Goal: Transaction & Acquisition: Purchase product/service

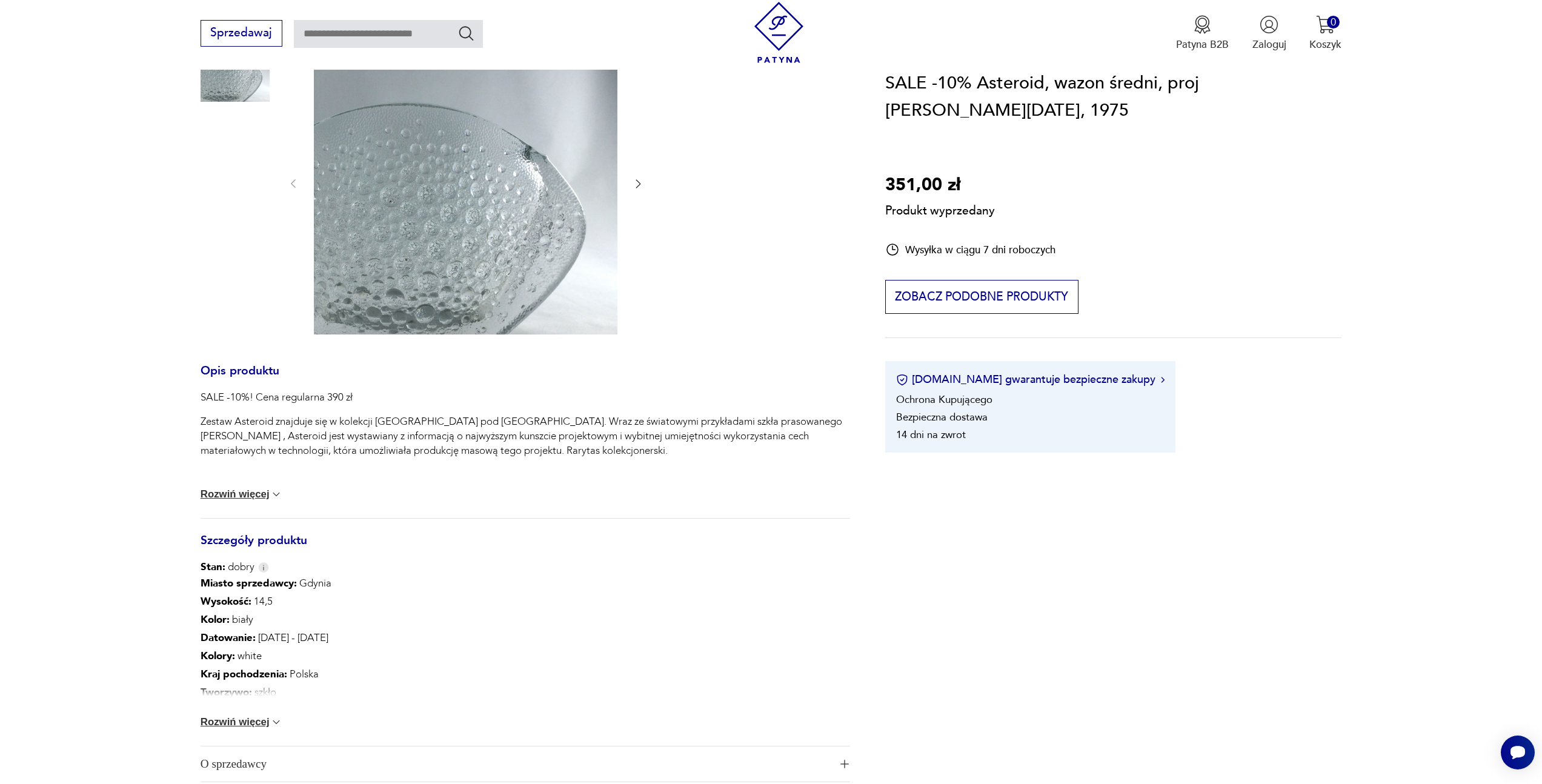
scroll to position [191, 0]
click at [258, 722] on button "Rozwiń więcej" at bounding box center [241, 722] width 82 height 12
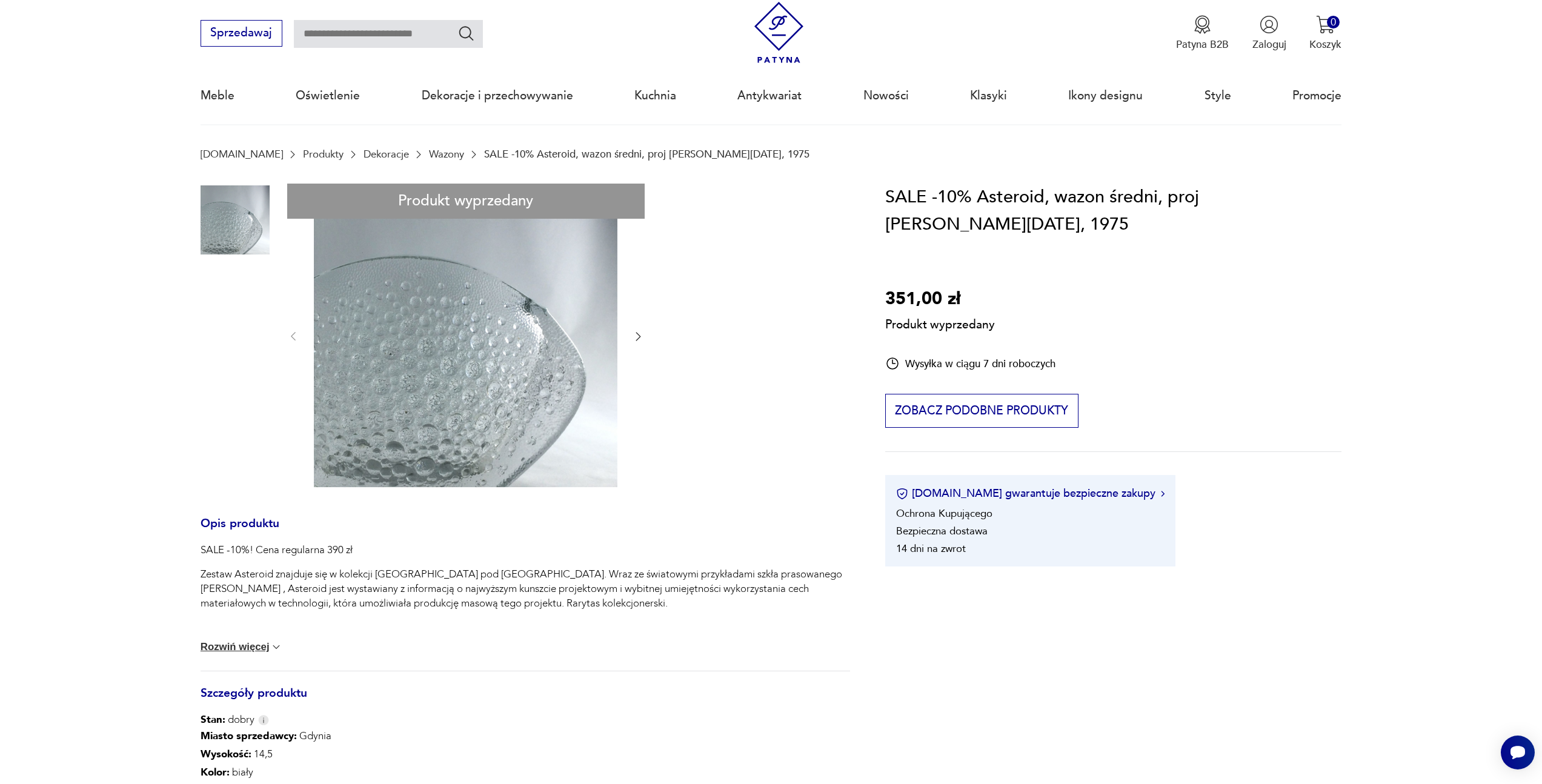
scroll to position [27, 0]
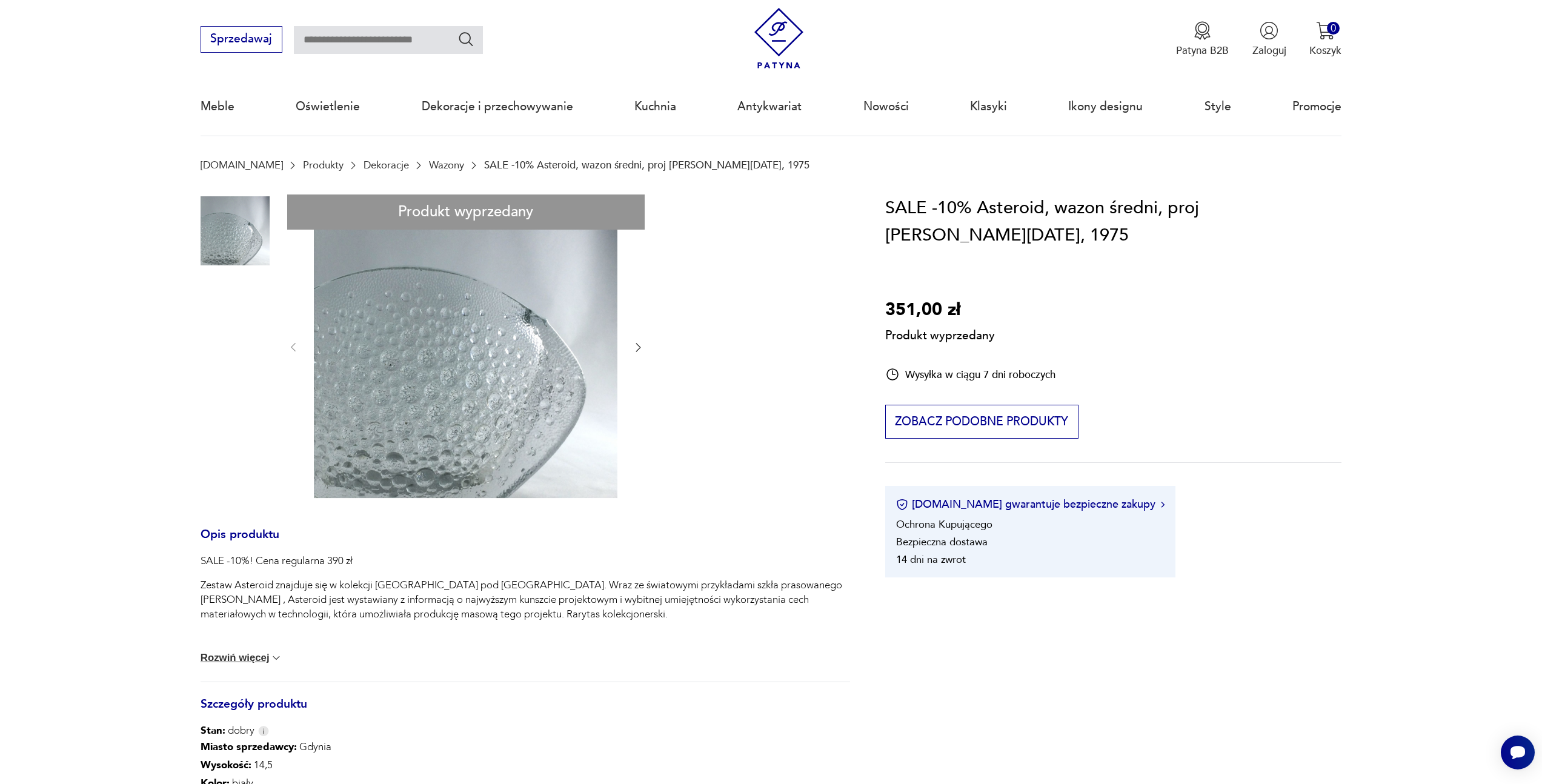
click at [635, 345] on div "Produkt wyprzedany Opis produktu SALE -10%! Cena regularna 390 zł Zestaw Astero…" at bounding box center [525, 651] width 649 height 914
click at [640, 348] on div "Produkt wyprzedany Opis produktu SALE -10%! Cena regularna 390 zł Zestaw Astero…" at bounding box center [525, 651] width 649 height 914
